Goal: Transaction & Acquisition: Purchase product/service

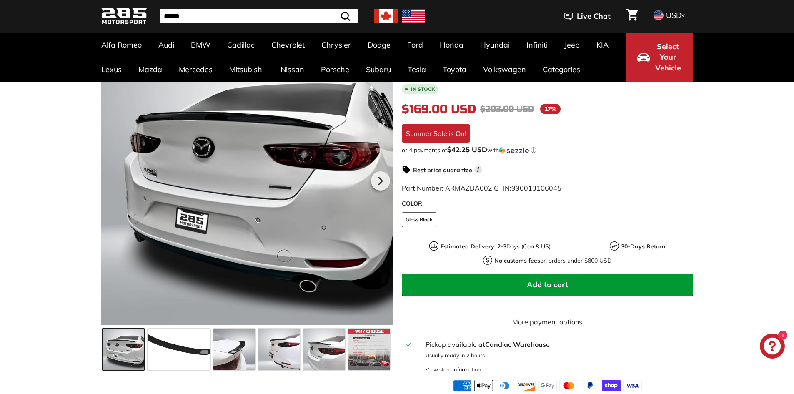
scroll to position [167, 0]
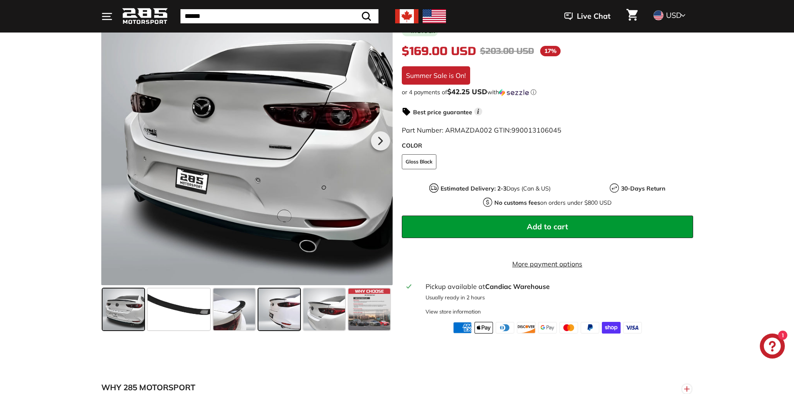
click at [274, 314] on span at bounding box center [279, 309] width 42 height 42
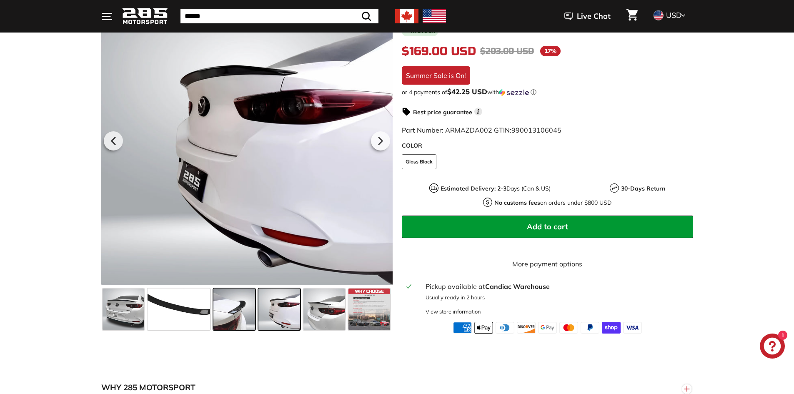
click at [238, 315] on span at bounding box center [234, 309] width 42 height 42
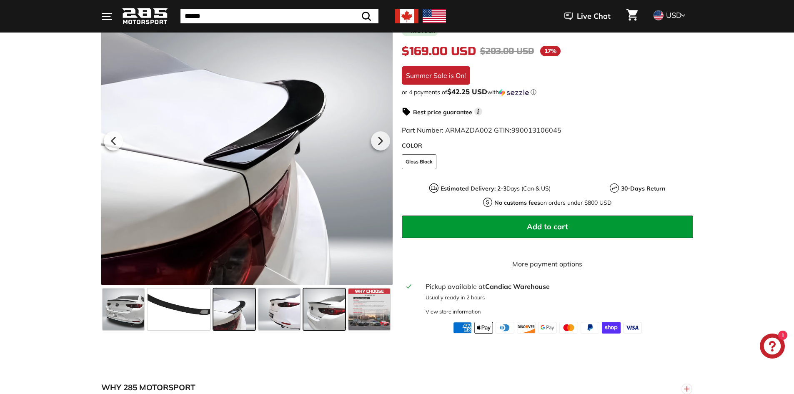
click at [330, 324] on span at bounding box center [324, 309] width 42 height 42
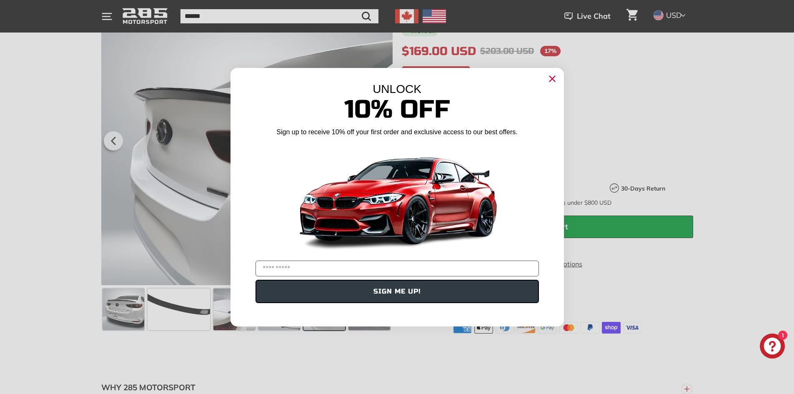
click at [552, 79] on icon "Close dialog" at bounding box center [551, 78] width 5 height 5
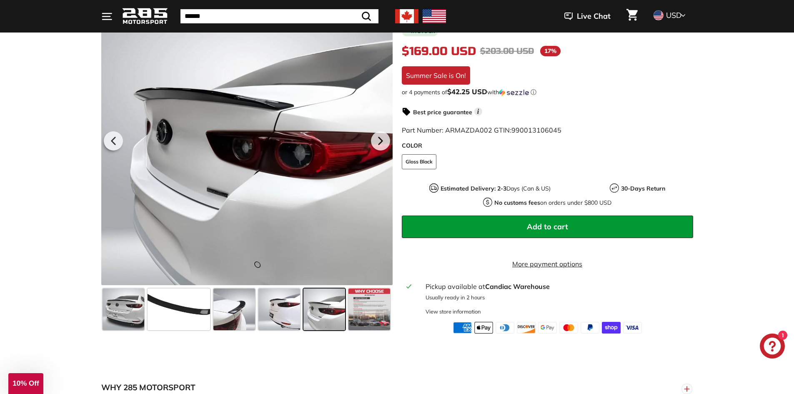
click at [433, 18] on img at bounding box center [433, 16] width 23 height 14
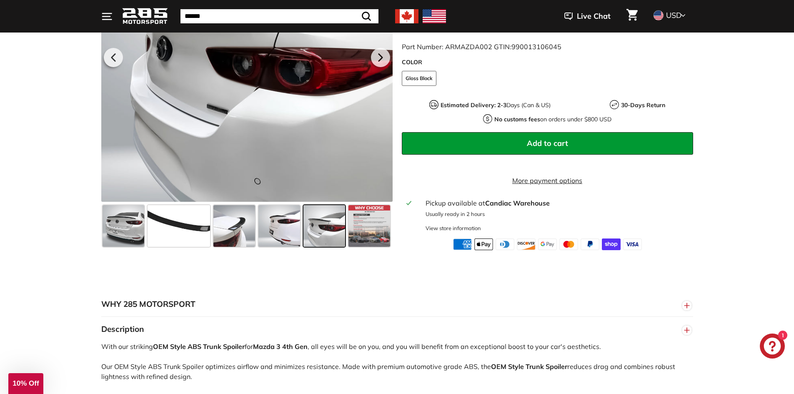
scroll to position [333, 0]
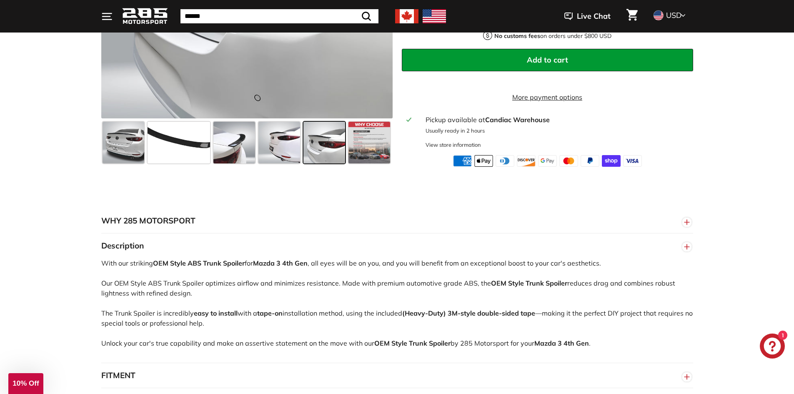
click at [324, 156] on span at bounding box center [324, 143] width 42 height 42
click at [275, 147] on span at bounding box center [279, 143] width 42 height 42
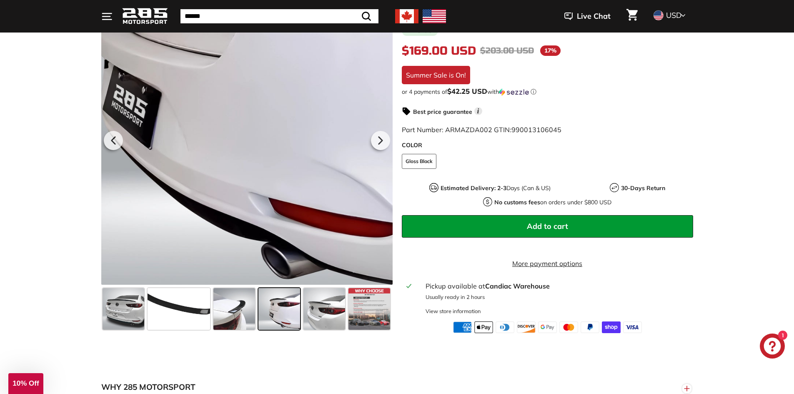
scroll to position [167, 0]
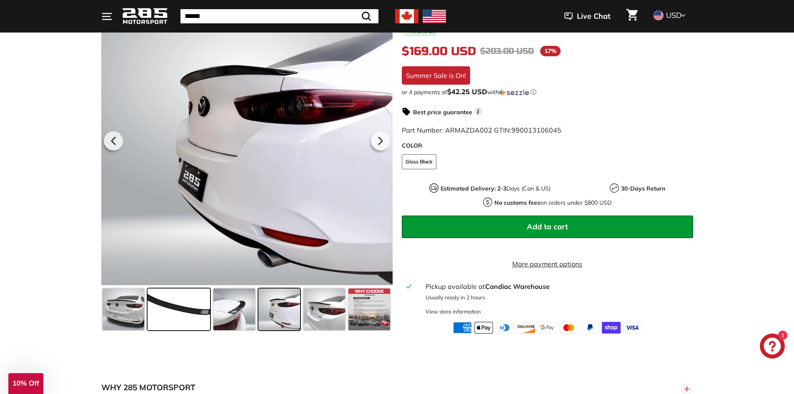
click at [191, 318] on span at bounding box center [178, 309] width 62 height 42
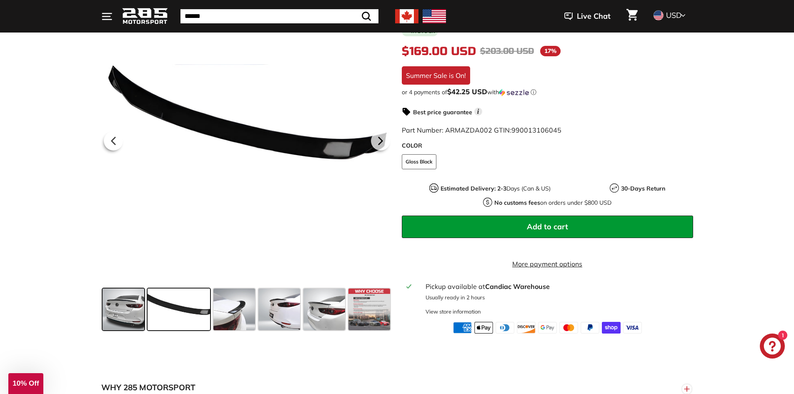
click at [133, 315] on span at bounding box center [123, 309] width 42 height 42
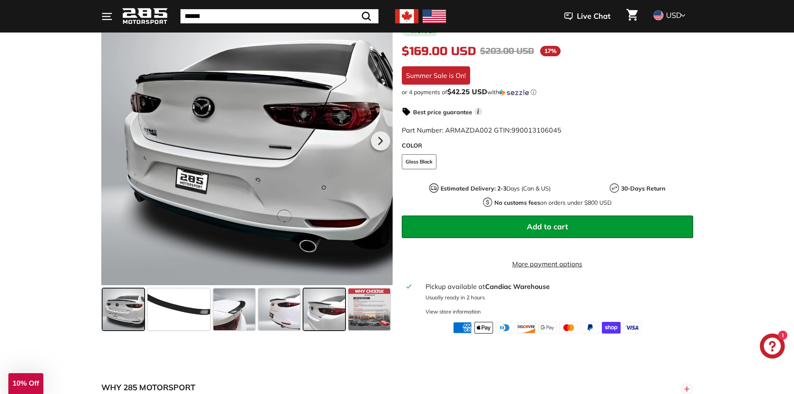
click at [329, 326] on span at bounding box center [324, 309] width 42 height 42
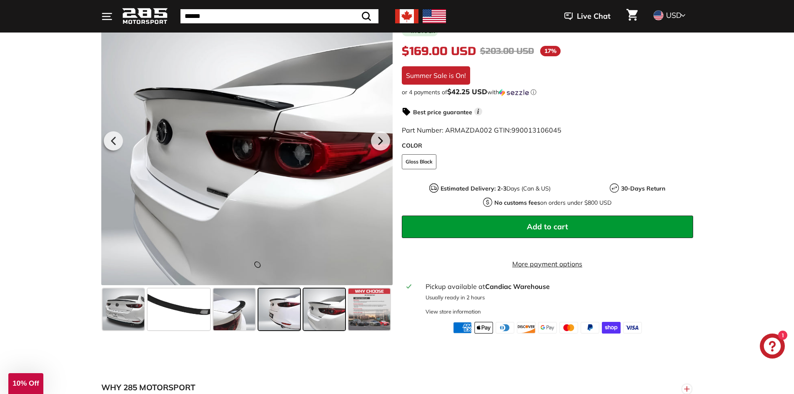
click at [284, 319] on span at bounding box center [279, 309] width 42 height 42
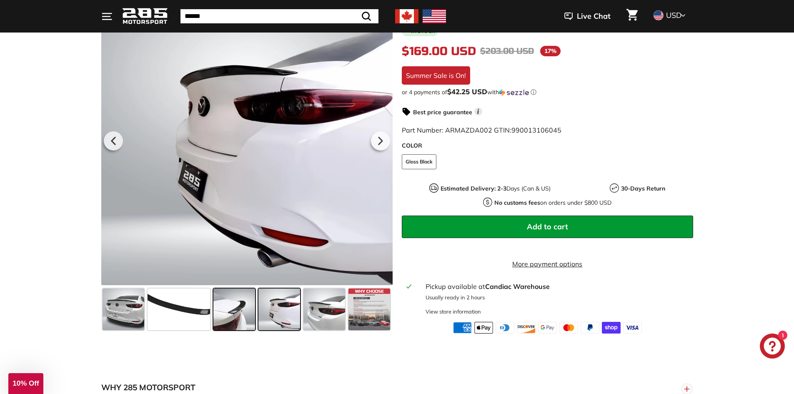
click at [247, 311] on span at bounding box center [234, 309] width 42 height 42
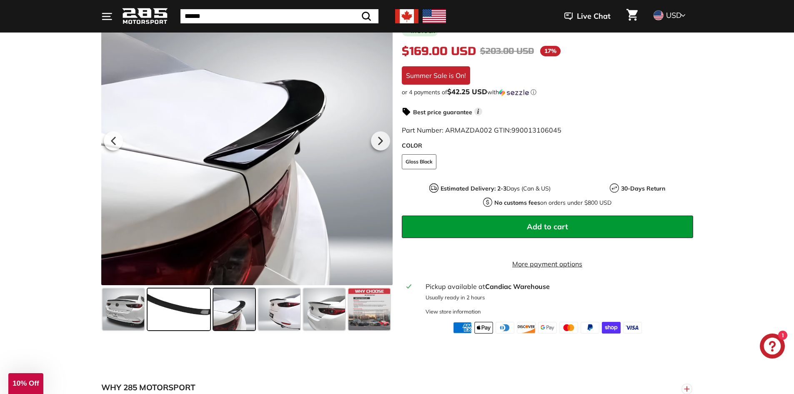
click at [195, 307] on span at bounding box center [178, 309] width 62 height 42
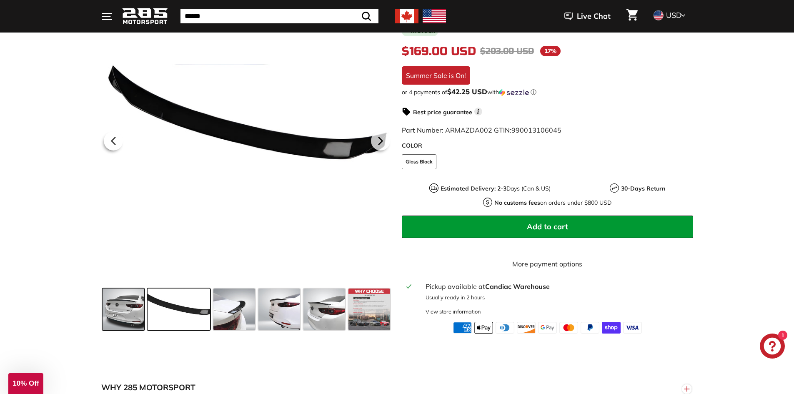
click at [133, 310] on span at bounding box center [123, 309] width 42 height 42
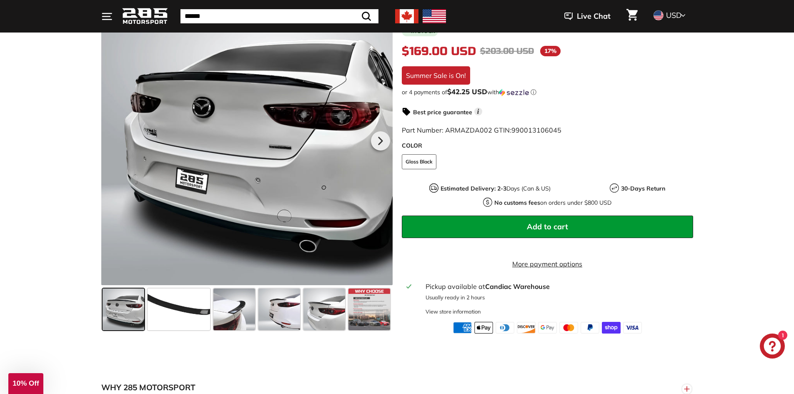
click at [109, 17] on icon ". . ." at bounding box center [106, 16] width 11 height 11
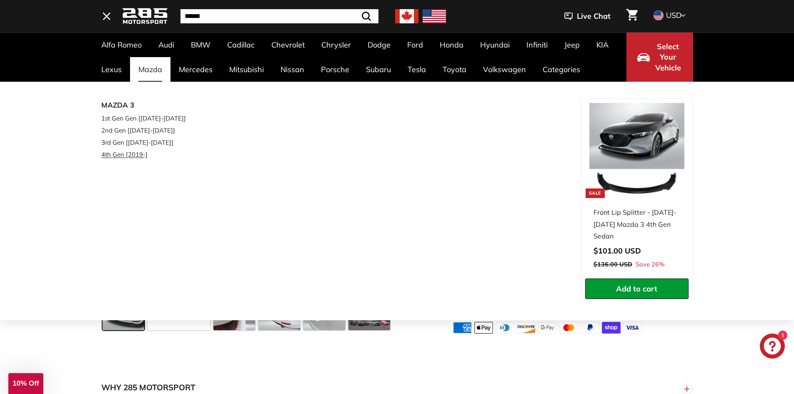
click at [125, 152] on link "4th Gen [2019-]" at bounding box center [150, 154] width 98 height 12
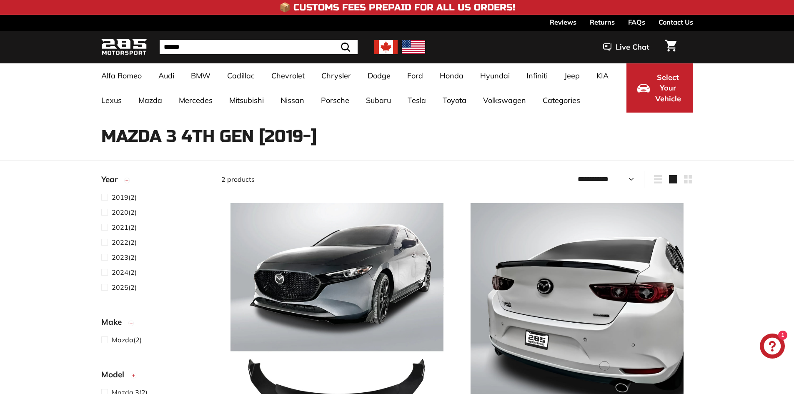
select select "**********"
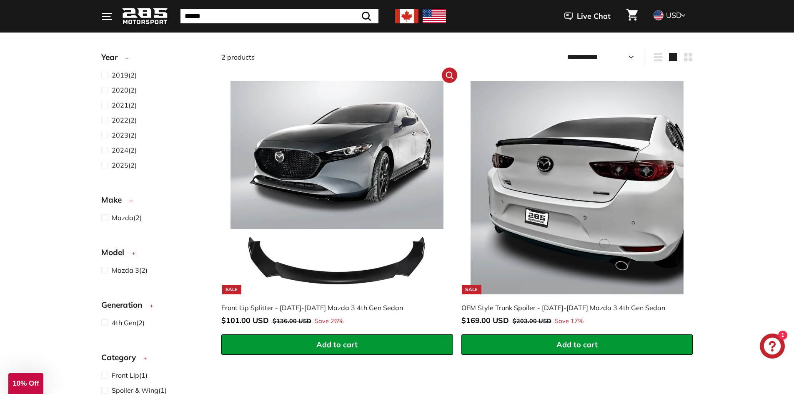
scroll to position [125, 0]
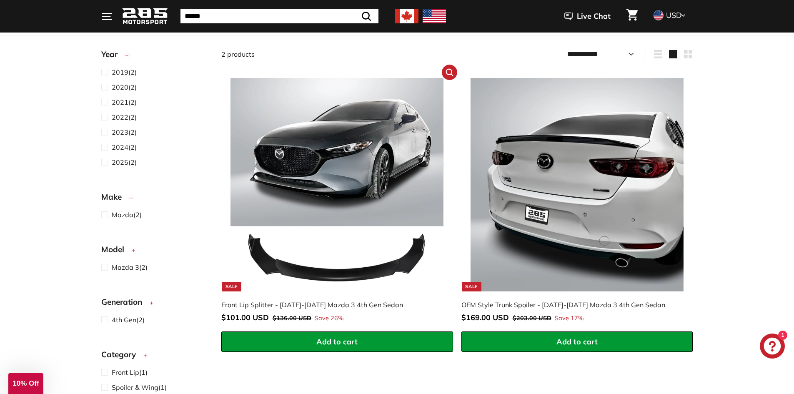
click at [324, 276] on img at bounding box center [336, 184] width 213 height 213
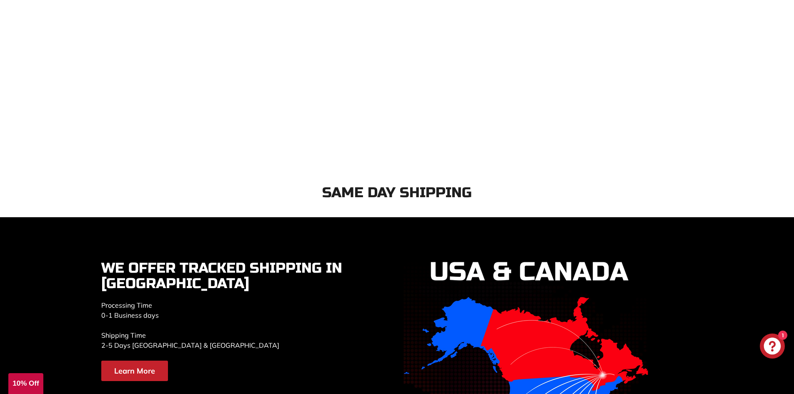
scroll to position [1625, 0]
